Goal: Check status: Check status

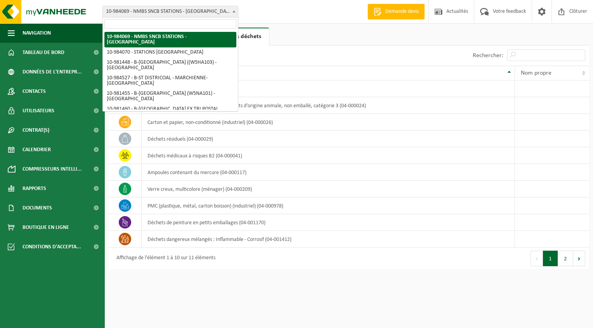
click at [232, 10] on b at bounding box center [233, 11] width 3 height 2
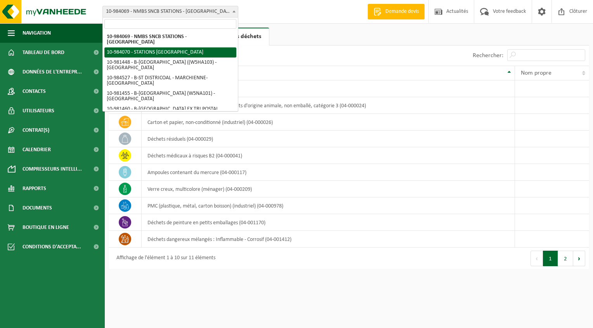
select select "163617"
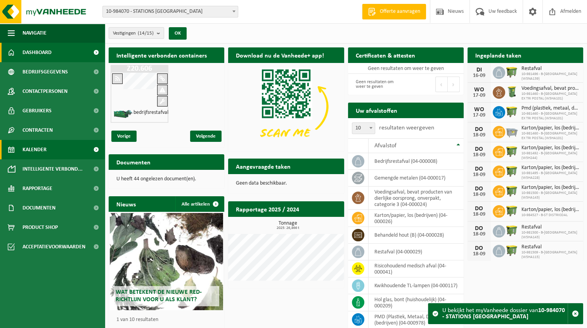
click at [48, 146] on link "Kalender" at bounding box center [52, 149] width 105 height 19
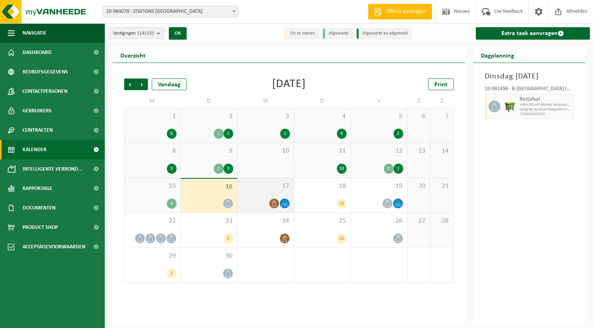
click at [273, 193] on div "17" at bounding box center [266, 195] width 56 height 35
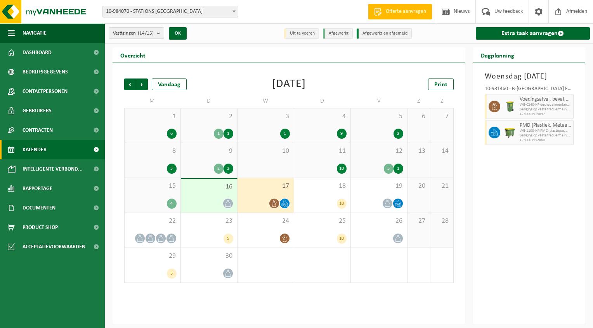
click at [237, 11] on span at bounding box center [234, 11] width 8 height 10
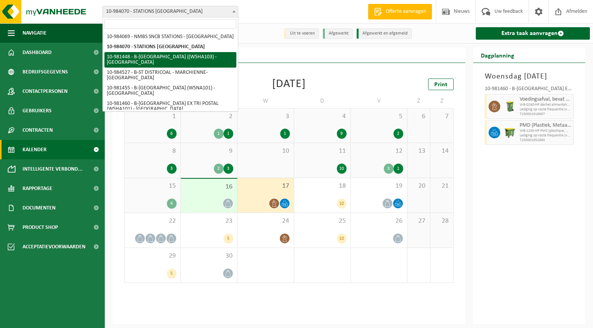
select select "161970"
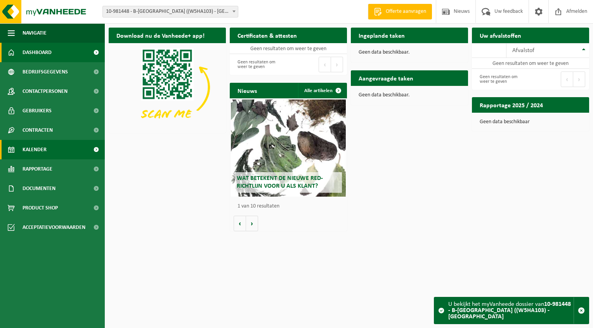
click at [40, 146] on span "Kalender" at bounding box center [35, 149] width 24 height 19
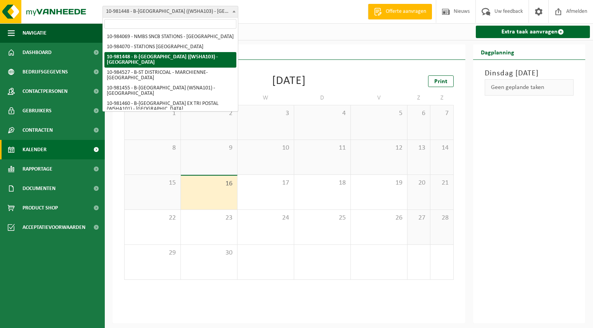
click at [235, 12] on b at bounding box center [233, 11] width 3 height 2
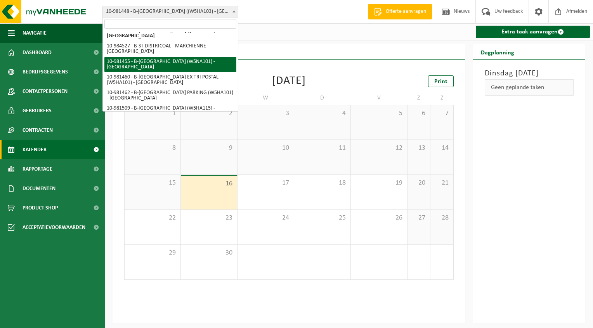
scroll to position [39, 0]
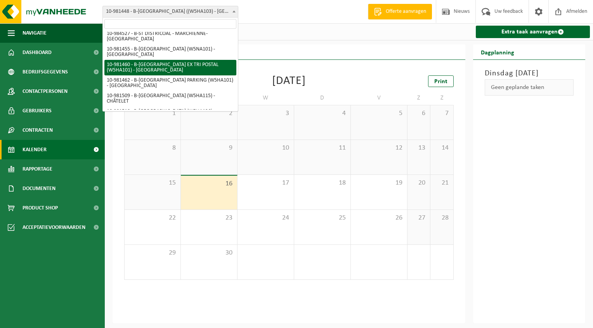
select select "161981"
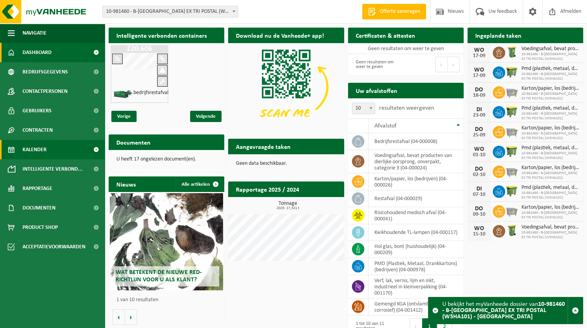
click at [27, 147] on span "Kalender" at bounding box center [35, 149] width 24 height 19
